Goal: Check status: Check status

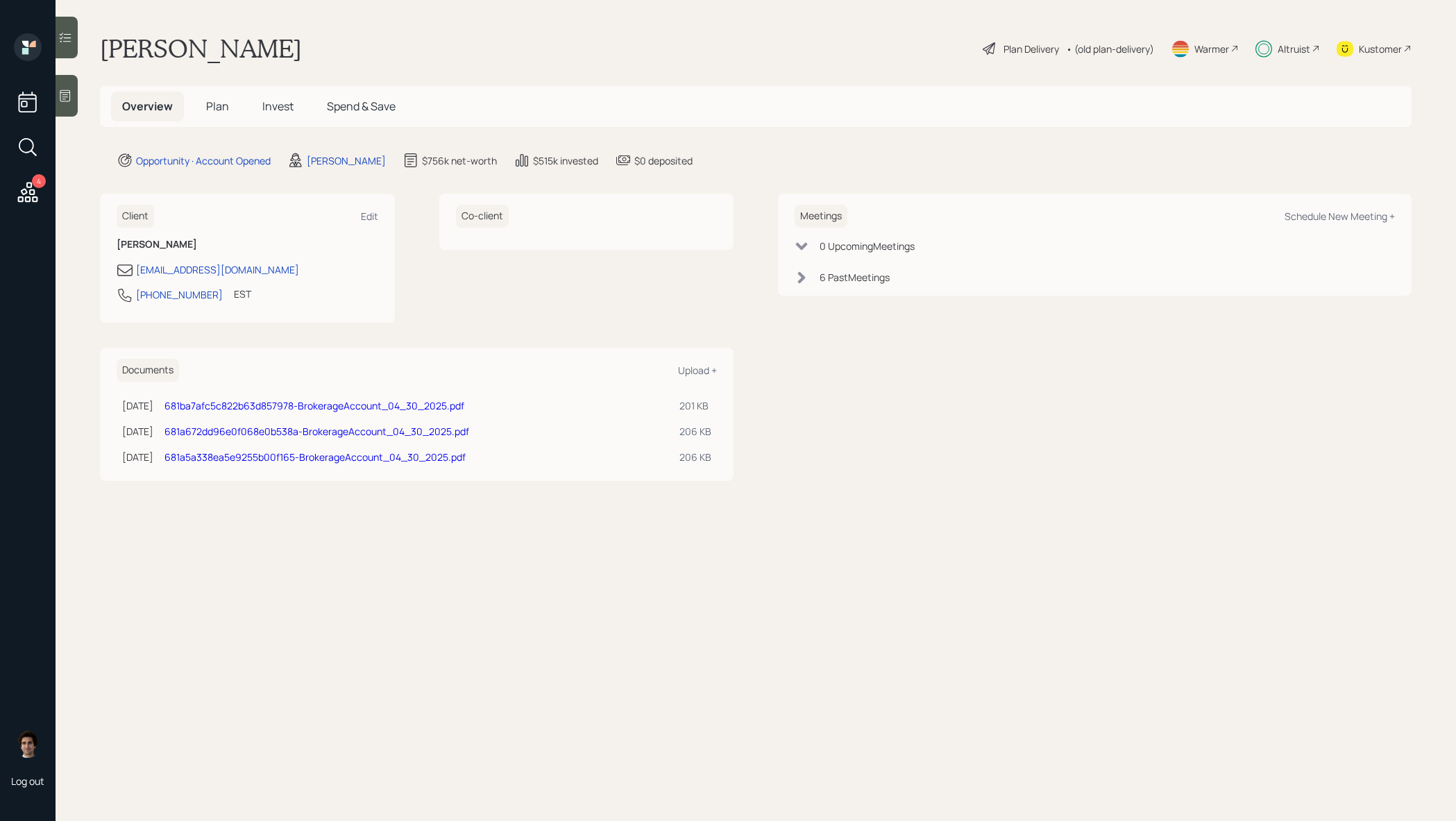
click at [272, 102] on span "Invest" at bounding box center [277, 106] width 31 height 15
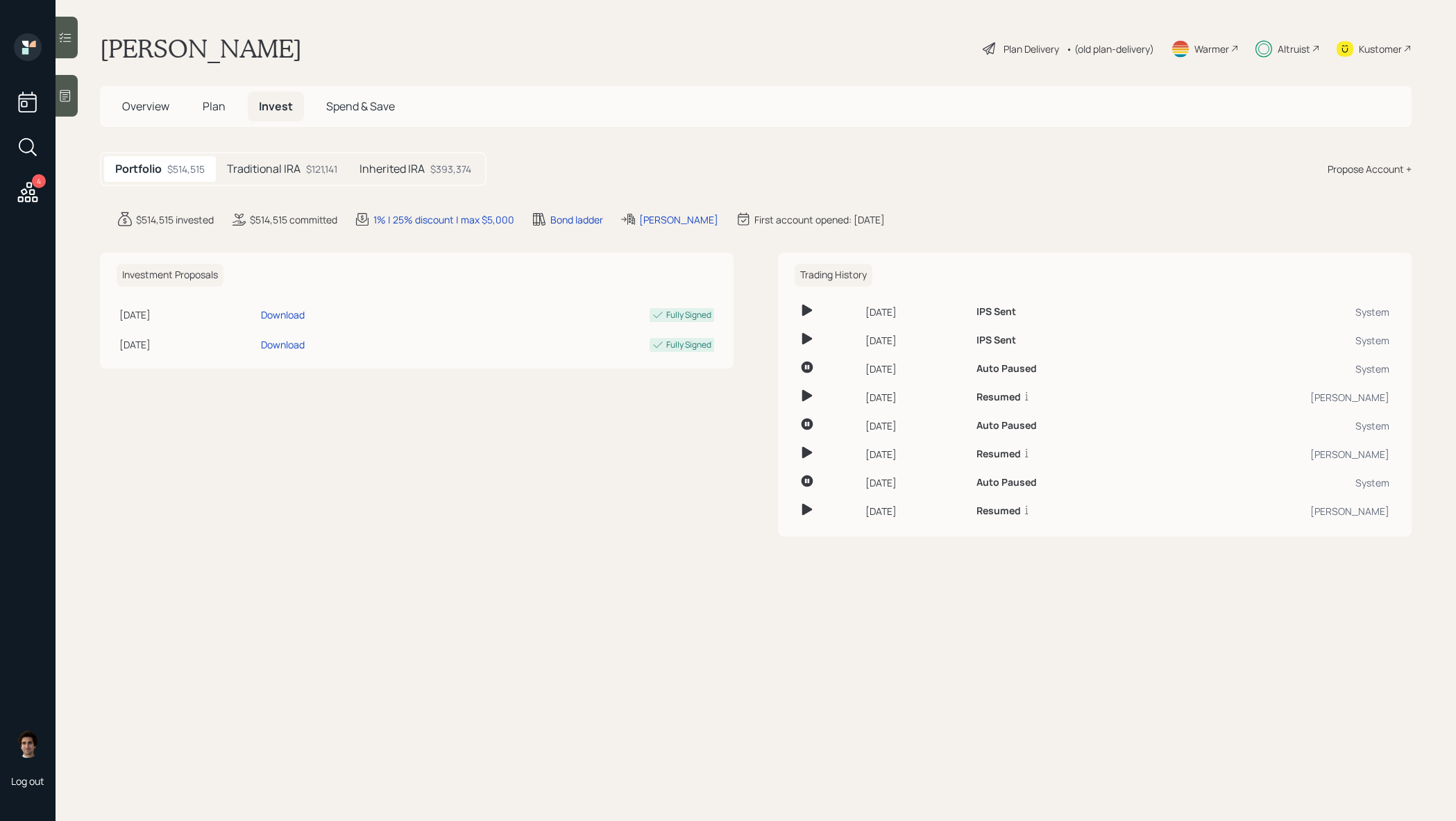
click at [304, 169] on div "Traditional IRA $121,141" at bounding box center [281, 169] width 132 height 25
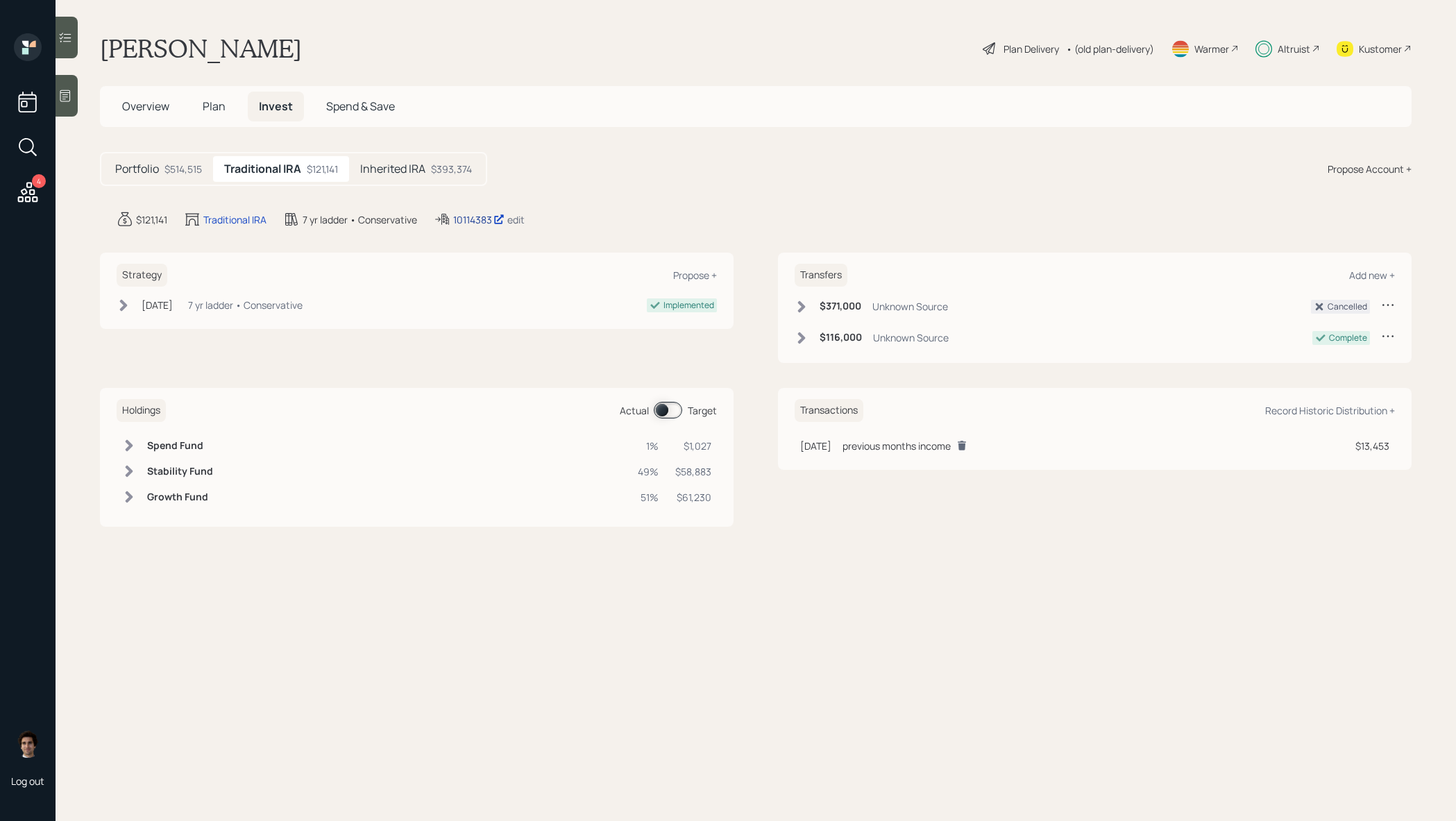
click at [493, 219] on div "10114383" at bounding box center [479, 220] width 52 height 15
